Goal: Find specific page/section: Find specific page/section

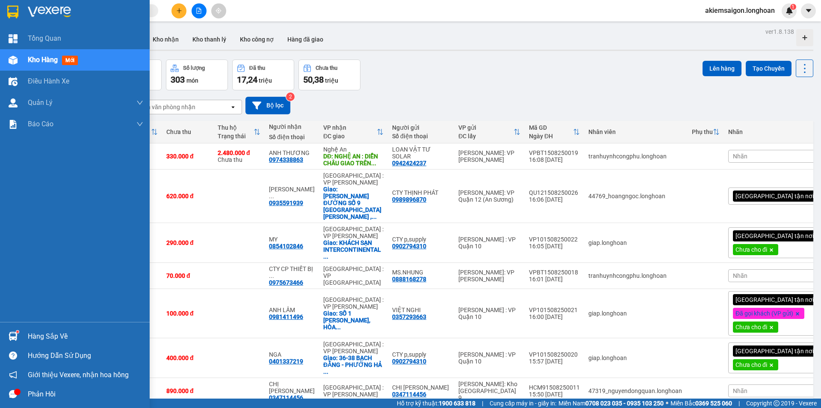
click at [6, 11] on div at bounding box center [13, 11] width 15 height 15
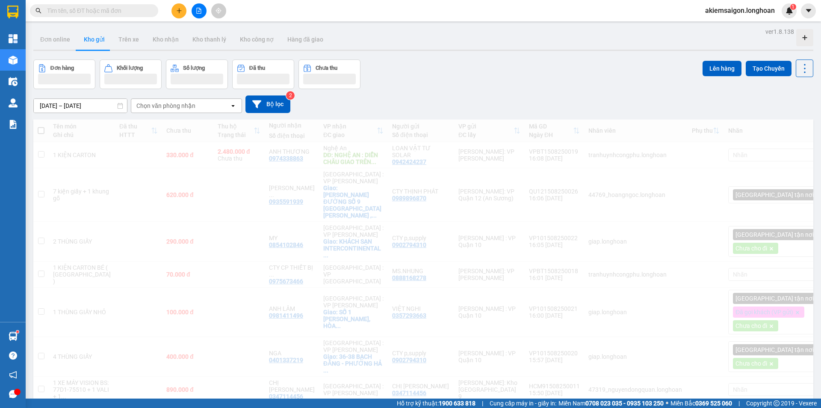
click at [9, 10] on img at bounding box center [12, 12] width 11 height 13
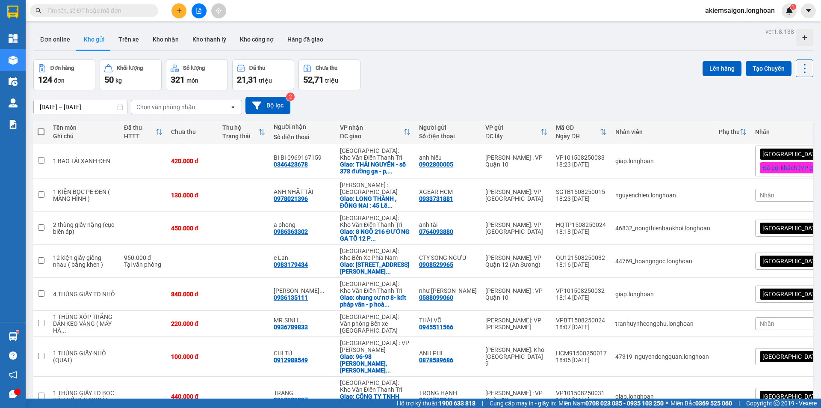
click at [112, 10] on input "text" at bounding box center [97, 10] width 101 height 9
type input "ca"
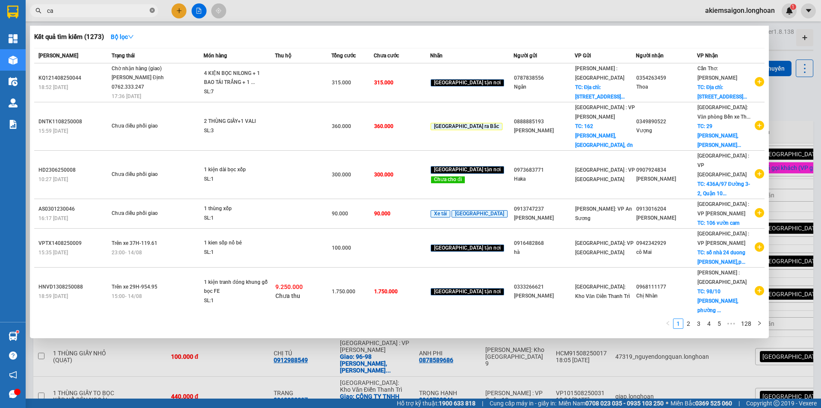
click at [151, 11] on icon "close-circle" at bounding box center [152, 10] width 5 height 5
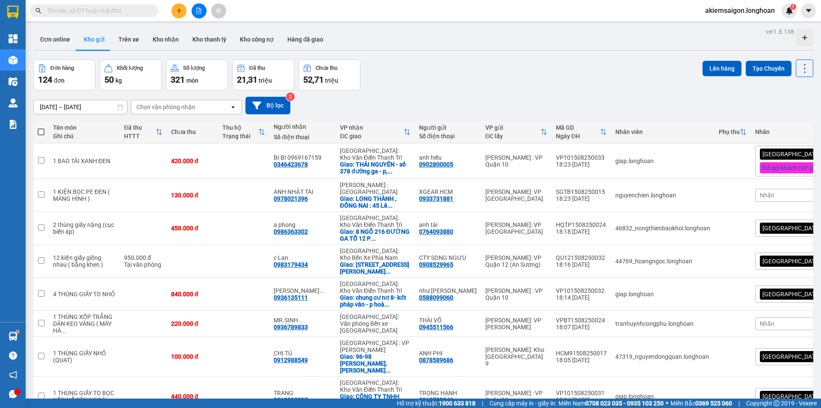
click at [184, 109] on div "Chọn văn phòng nhận" at bounding box center [165, 107] width 59 height 9
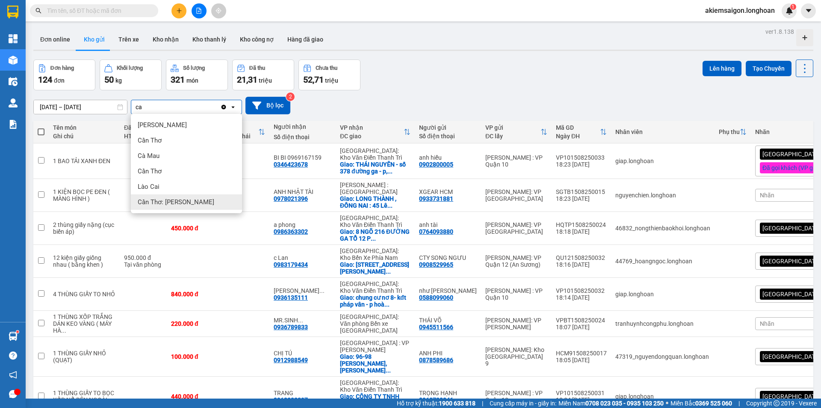
type input "ca"
click at [182, 199] on span "Cần Thơ: [PERSON_NAME]" at bounding box center [176, 202] width 77 height 9
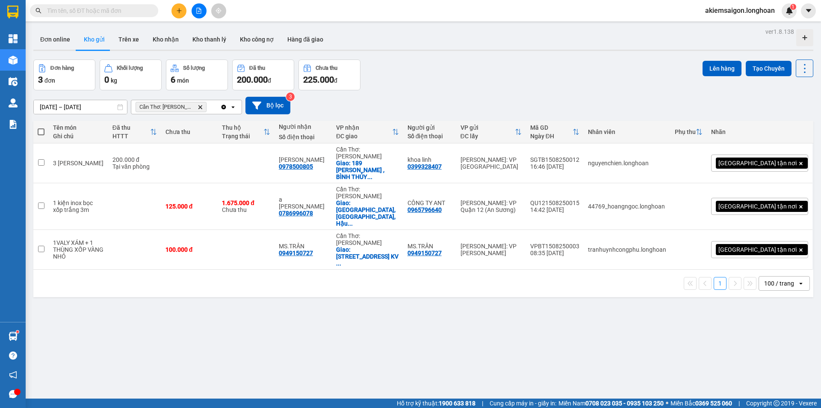
click at [225, 105] on icon "Clear all" at bounding box center [223, 107] width 7 height 7
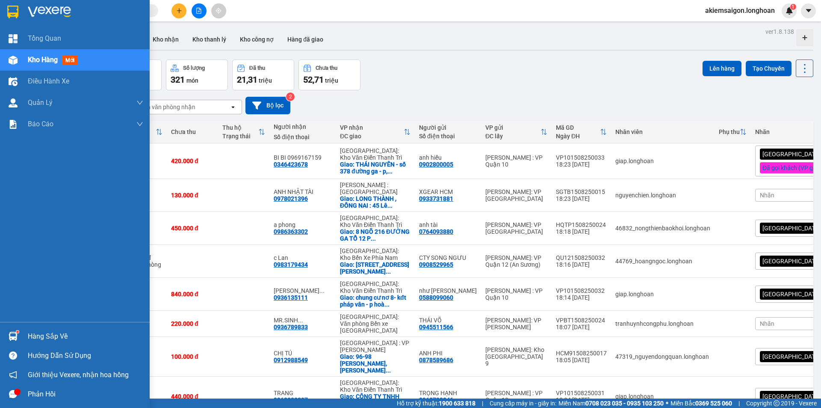
click at [7, 10] on img at bounding box center [12, 12] width 11 height 13
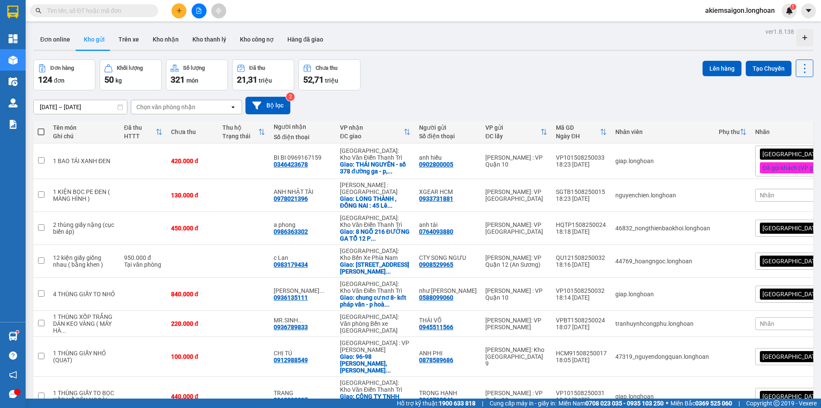
click at [509, 70] on div "Đơn hàng 124 đơn Khối lượng 50 kg Số lượng 321 món Đã thu 21,31 triệu Chưa thu …" at bounding box center [423, 74] width 780 height 31
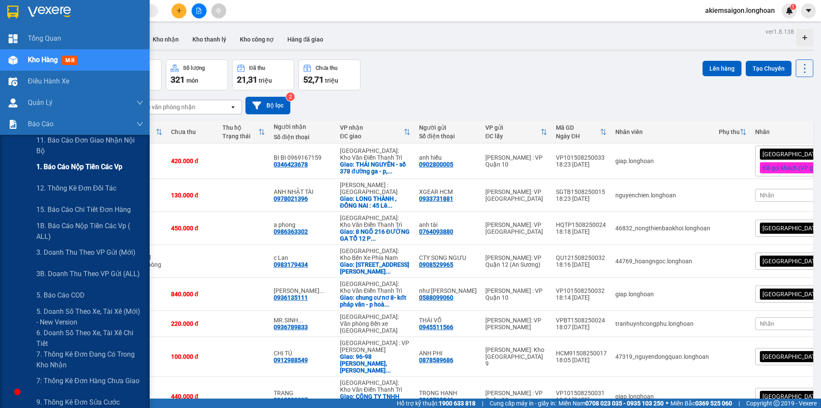
click at [91, 171] on span "1. Báo cáo nộp tiền các vp" at bounding box center [79, 166] width 86 height 11
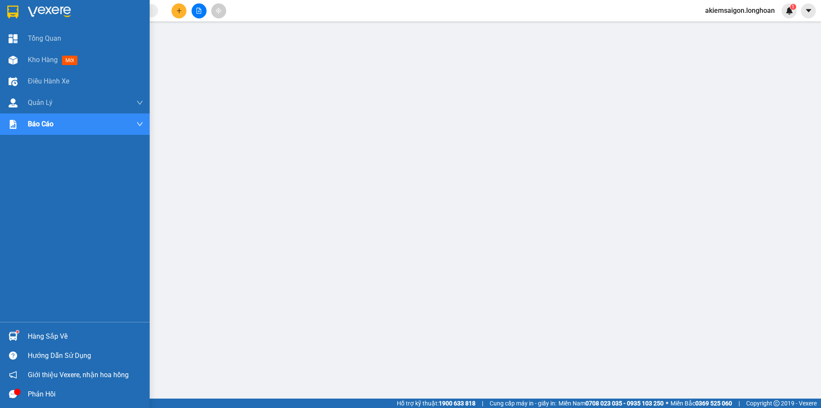
click at [10, 8] on img at bounding box center [12, 12] width 11 height 13
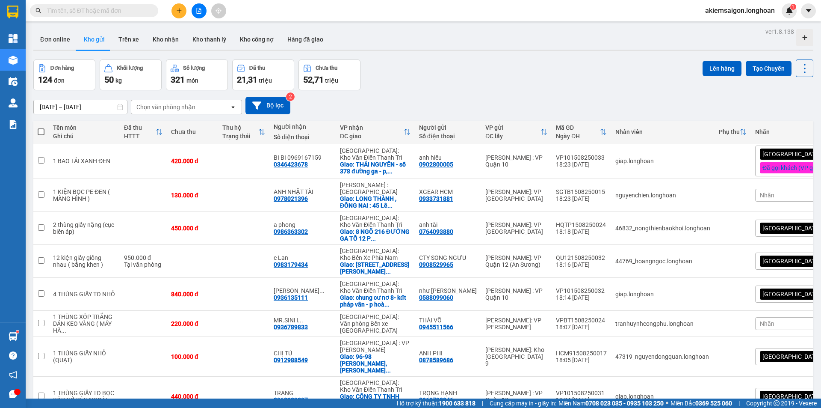
click at [500, 89] on div "Đơn hàng 124 đơn Khối lượng 50 kg Số lượng 321 món Đã thu 21,31 triệu Chưa thu …" at bounding box center [423, 74] width 780 height 31
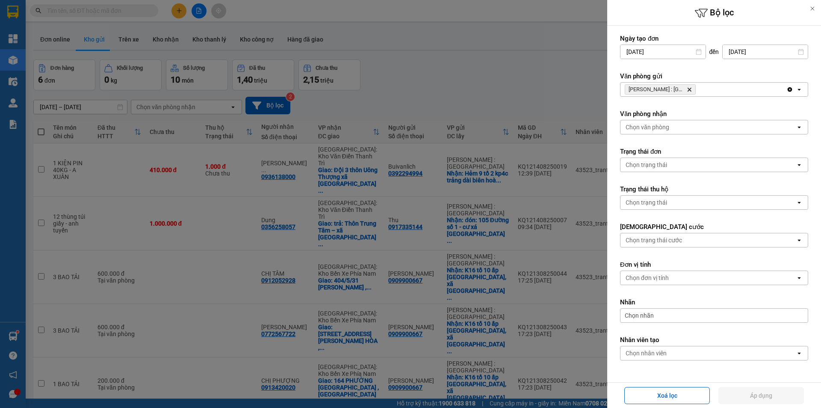
click at [693, 89] on span "Hồ Chí Minh : Kho Quận 12 Delete" at bounding box center [660, 89] width 71 height 10
click at [692, 89] on span "Hồ Chí Minh : Kho Quận 12 Delete" at bounding box center [660, 89] width 71 height 10
click at [692, 88] on icon "Delete" at bounding box center [689, 89] width 5 height 5
click at [690, 88] on div "Chọn văn phòng" at bounding box center [708, 90] width 175 height 14
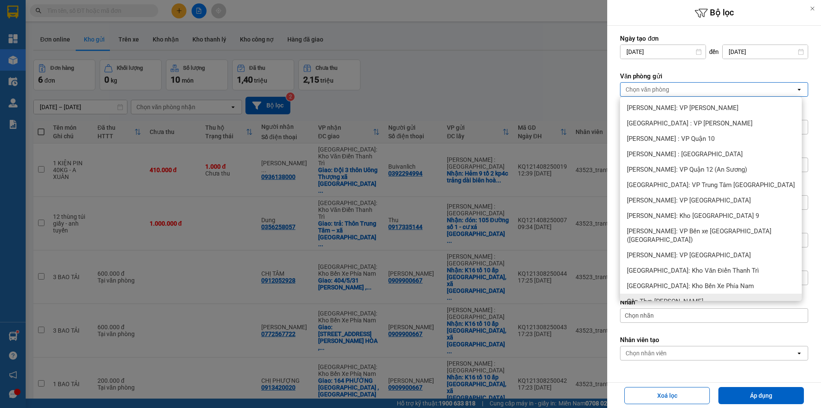
click at [698, 293] on div "Cần Thơ: [PERSON_NAME]" at bounding box center [711, 300] width 182 height 15
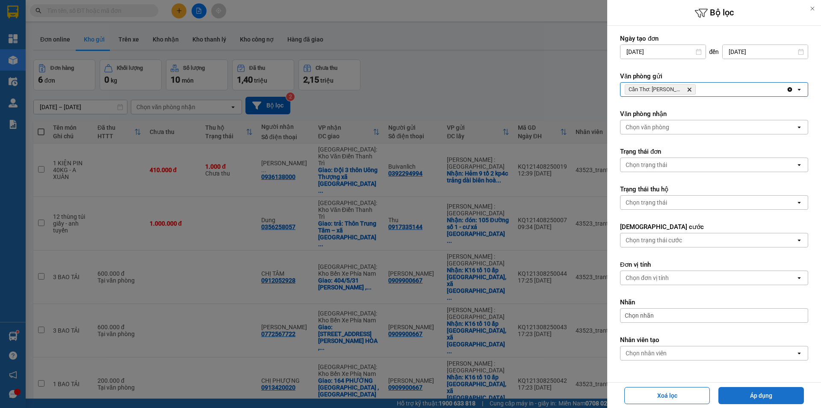
click at [753, 396] on button "Áp dụng" at bounding box center [762, 395] width 86 height 17
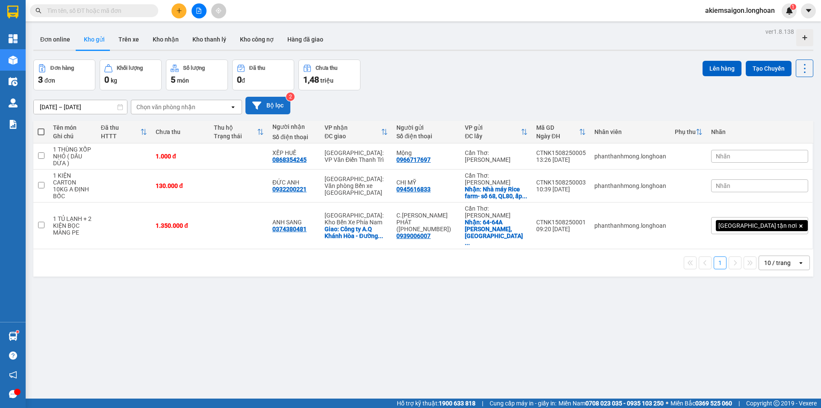
click at [271, 106] on button "Bộ lọc" at bounding box center [268, 106] width 45 height 18
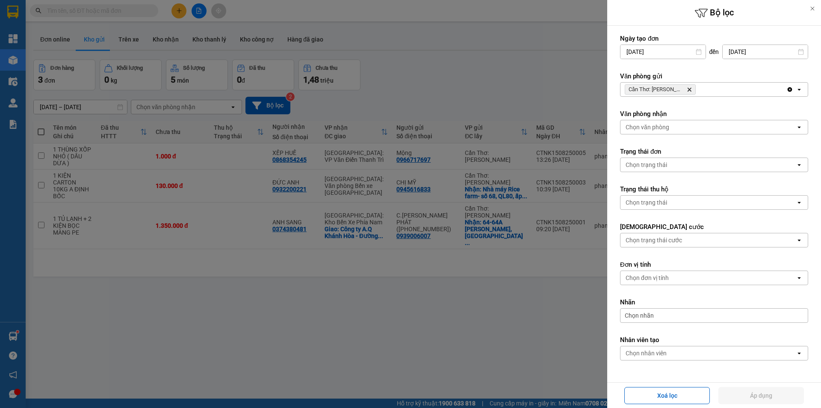
click at [689, 88] on icon "Delete" at bounding box center [689, 89] width 5 height 5
click at [689, 88] on div "Chọn văn phòng" at bounding box center [708, 90] width 175 height 14
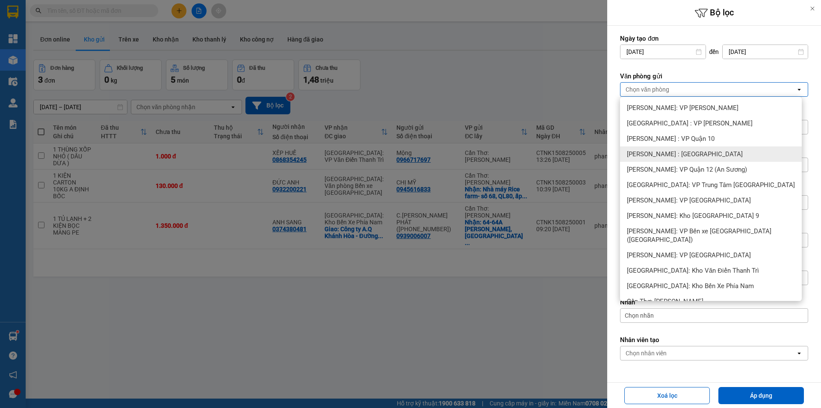
click at [703, 149] on div "[PERSON_NAME] : [GEOGRAPHIC_DATA]" at bounding box center [711, 153] width 182 height 15
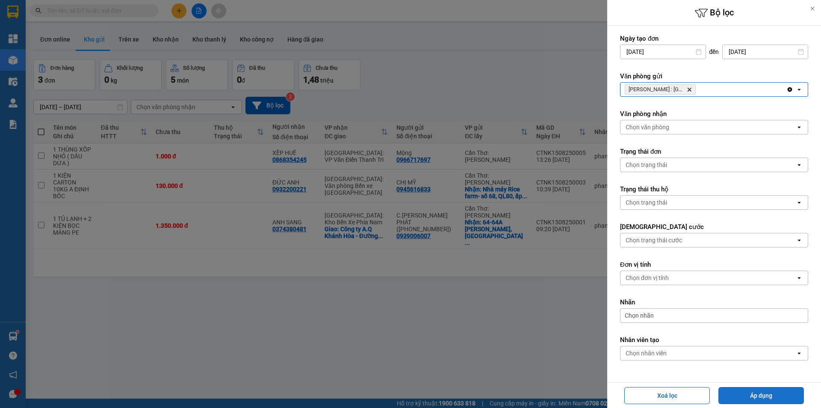
click at [753, 392] on button "Áp dụng" at bounding box center [762, 395] width 86 height 17
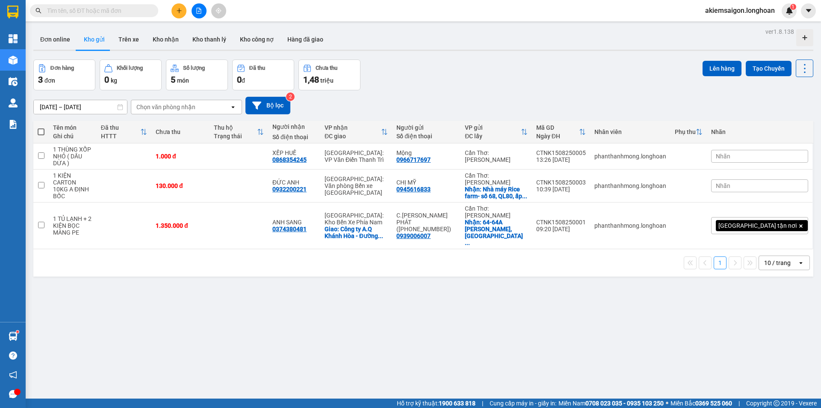
click at [472, 343] on div at bounding box center [410, 204] width 821 height 408
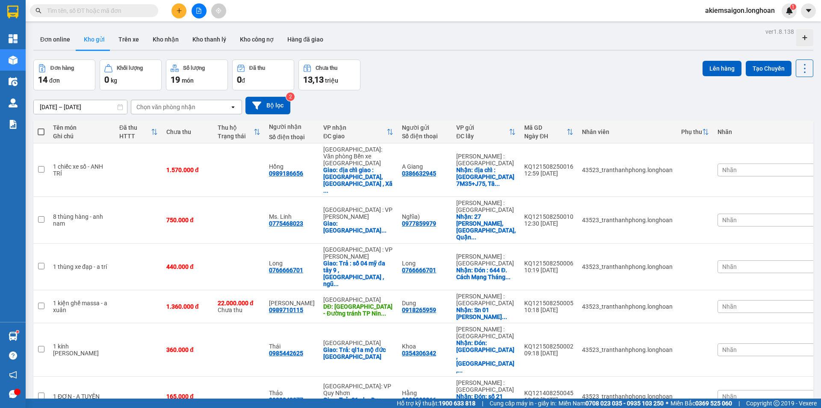
click at [423, 91] on div "17/07/2025 – 15/08/2025 Press the down arrow key to interact with the calendar …" at bounding box center [423, 105] width 780 height 30
drag, startPoint x: 497, startPoint y: 80, endPoint x: 487, endPoint y: 74, distance: 11.7
click at [496, 79] on div "Đơn hàng 14 đơn Khối lượng 0 kg Số lượng 19 món Đã thu 0 đ Chưa thu 13,13 triệu…" at bounding box center [423, 74] width 780 height 31
click at [445, 78] on div "Đơn hàng 14 đơn Khối lượng 0 kg Số lượng 19 món Đã thu 0 đ Chưa thu 13,13 triệu…" at bounding box center [423, 74] width 780 height 31
click at [440, 81] on div "Đơn hàng 14 đơn Khối lượng 0 kg Số lượng 19 món Đã thu 0 đ Chưa thu 13,13 triệu…" at bounding box center [423, 74] width 780 height 31
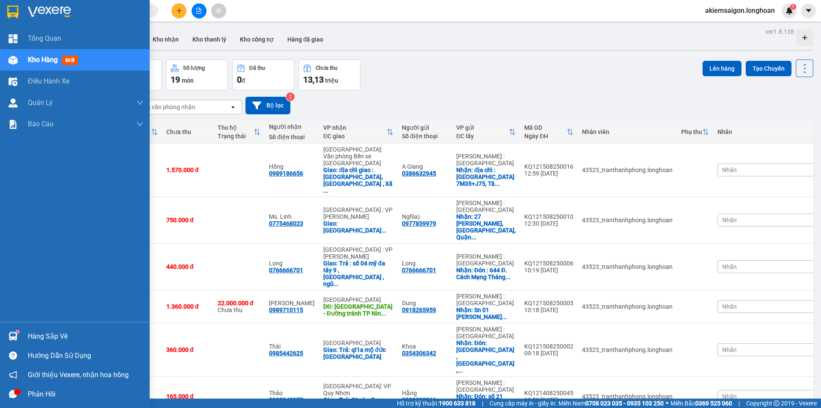
click at [13, 338] on img at bounding box center [13, 336] width 9 height 9
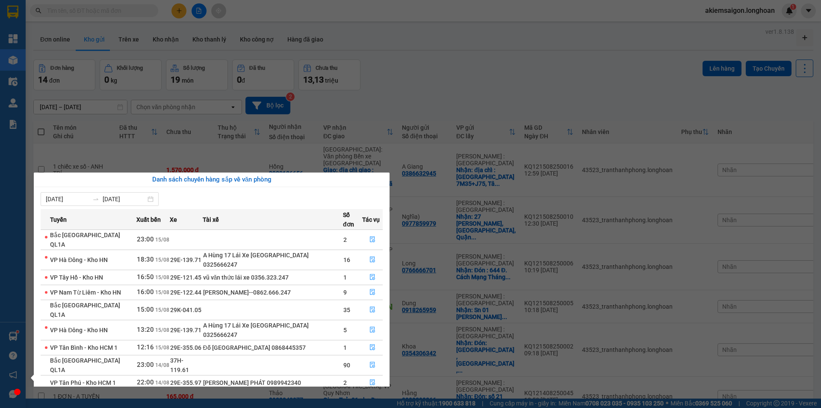
click at [498, 70] on section "Kết quả tìm kiếm ( 0 ) Bộ lọc No Data akiemsaigon.longhoan 1 Tổng Quan Kho hàng…" at bounding box center [410, 204] width 821 height 408
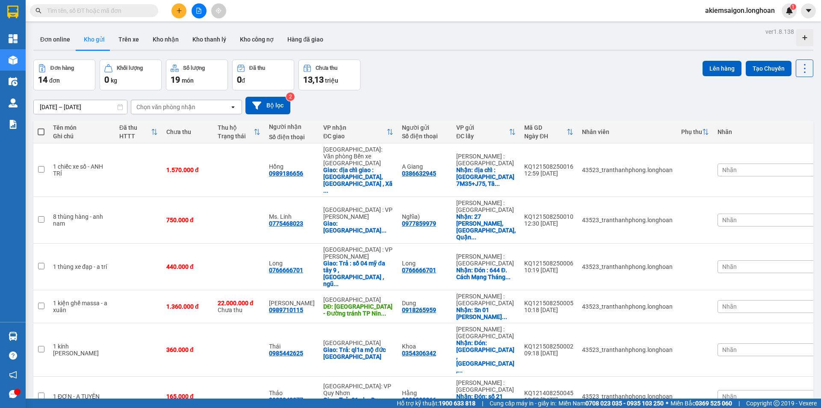
click at [489, 69] on div "Đơn hàng 14 đơn Khối lượng 0 kg Số lượng 19 món Đã thu 0 đ Chưa thu 13,13 triệu…" at bounding box center [423, 74] width 780 height 31
click at [439, 78] on div "Đơn hàng 14 đơn Khối lượng 0 kg Số lượng 19 món Đã thu 0 đ Chưa thu 13,13 triệu…" at bounding box center [423, 74] width 780 height 31
